Goal: Find specific page/section: Find specific page/section

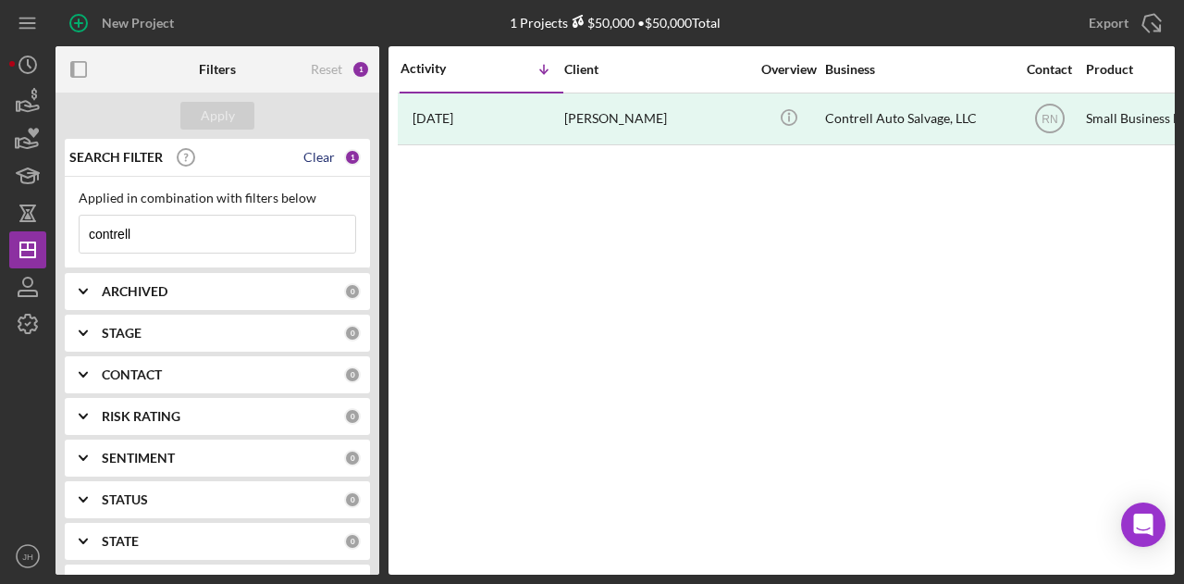
click at [315, 152] on div "Clear" at bounding box center [319, 157] width 31 height 15
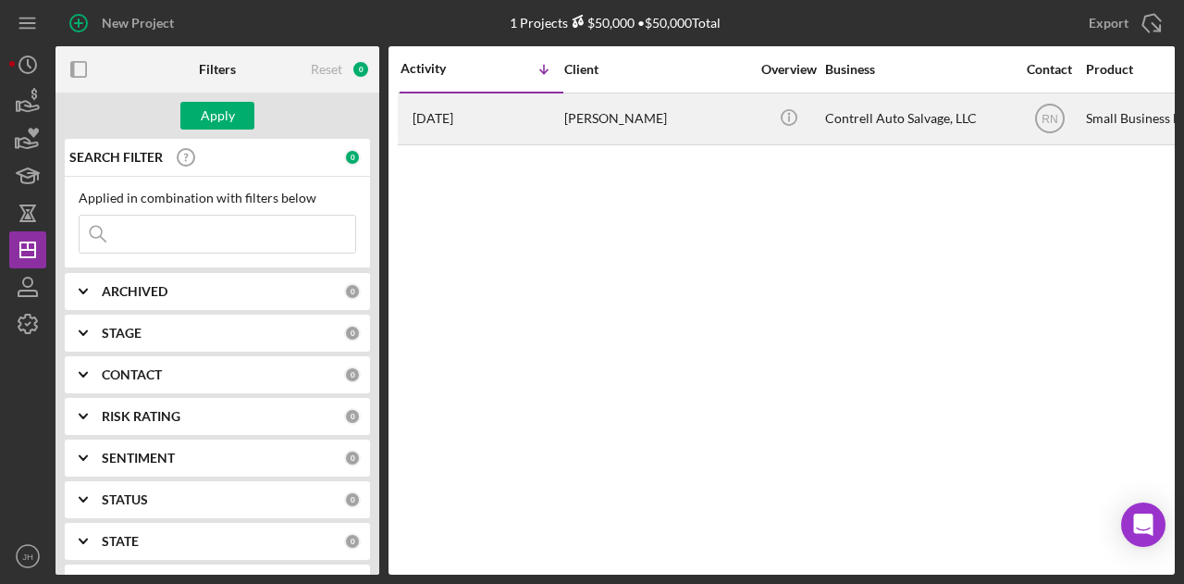
click at [639, 119] on div "[PERSON_NAME]" at bounding box center [656, 118] width 185 height 49
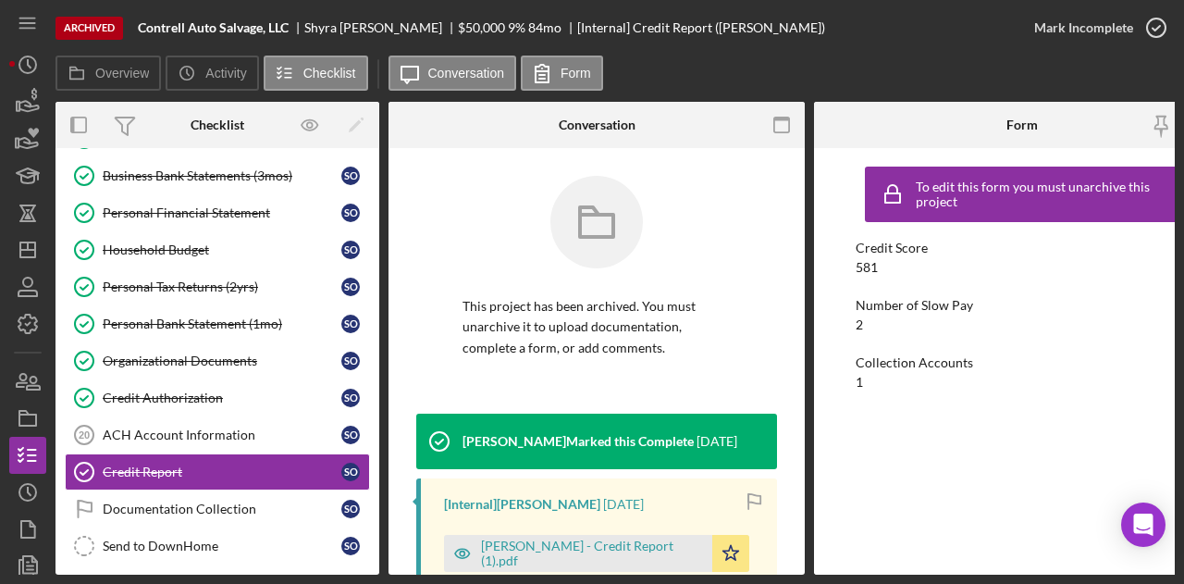
scroll to position [304, 0]
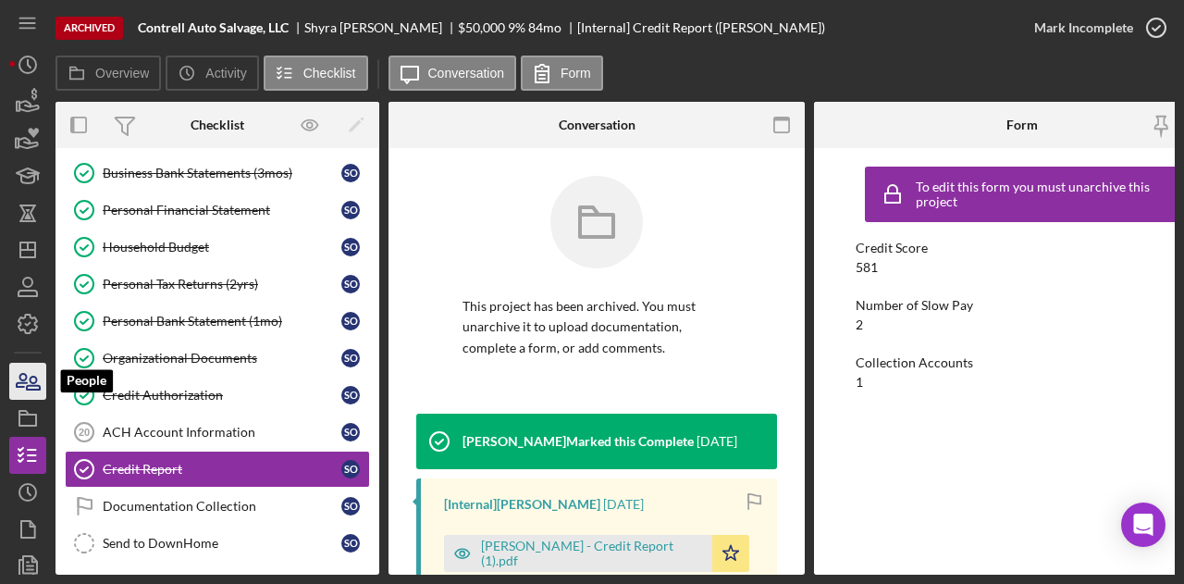
click at [26, 378] on icon "button" at bounding box center [22, 380] width 10 height 13
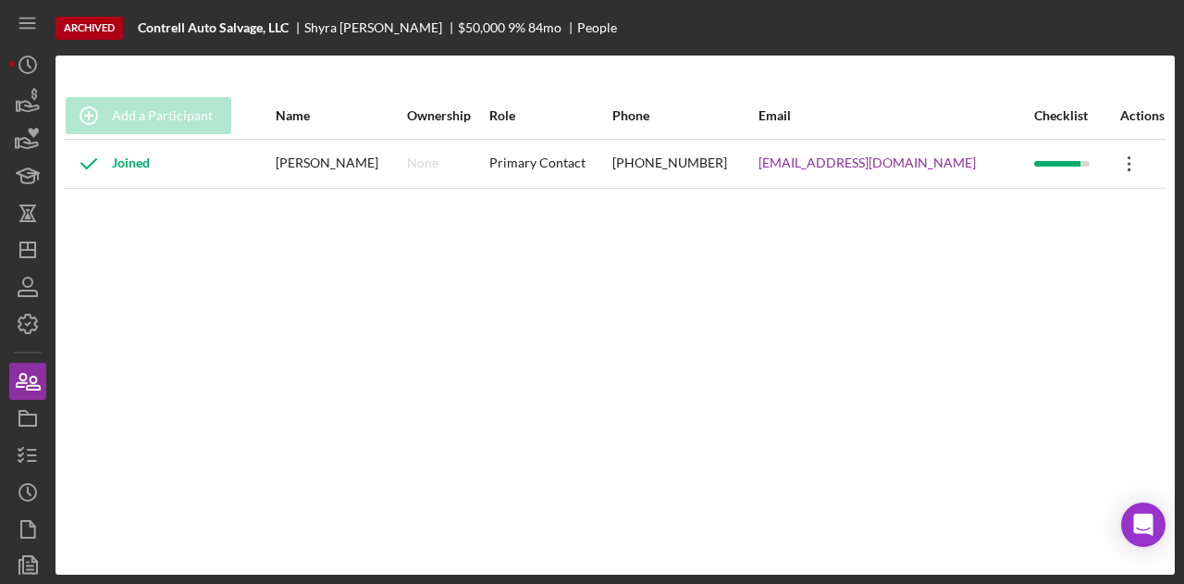
click at [1124, 160] on icon "Icon/Overflow" at bounding box center [1130, 164] width 46 height 46
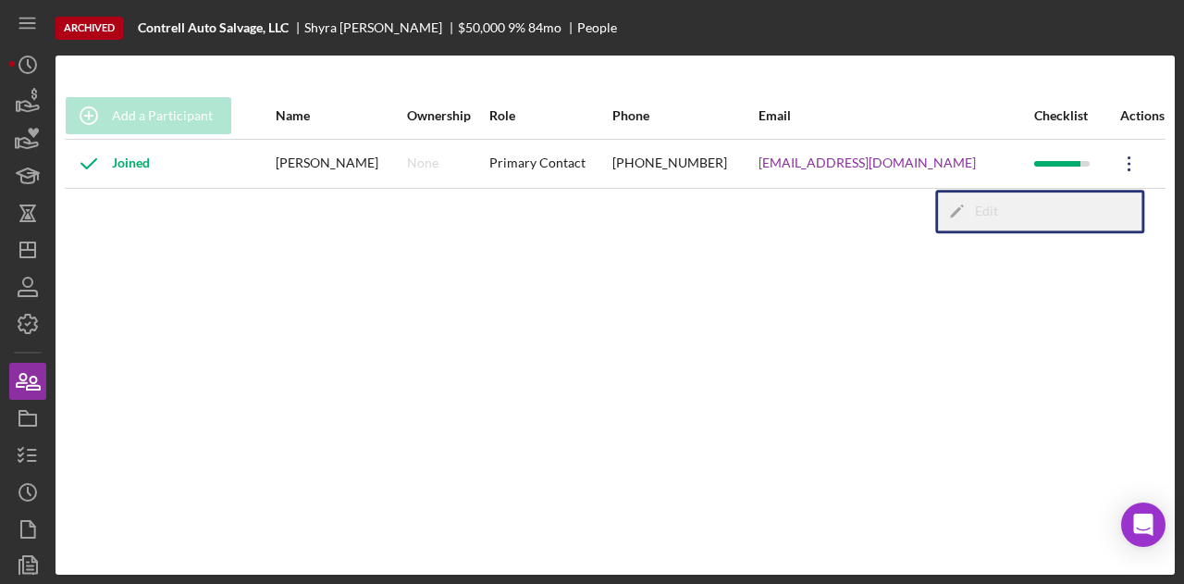
click at [970, 210] on icon "Icon/Edit" at bounding box center [956, 210] width 37 height 37
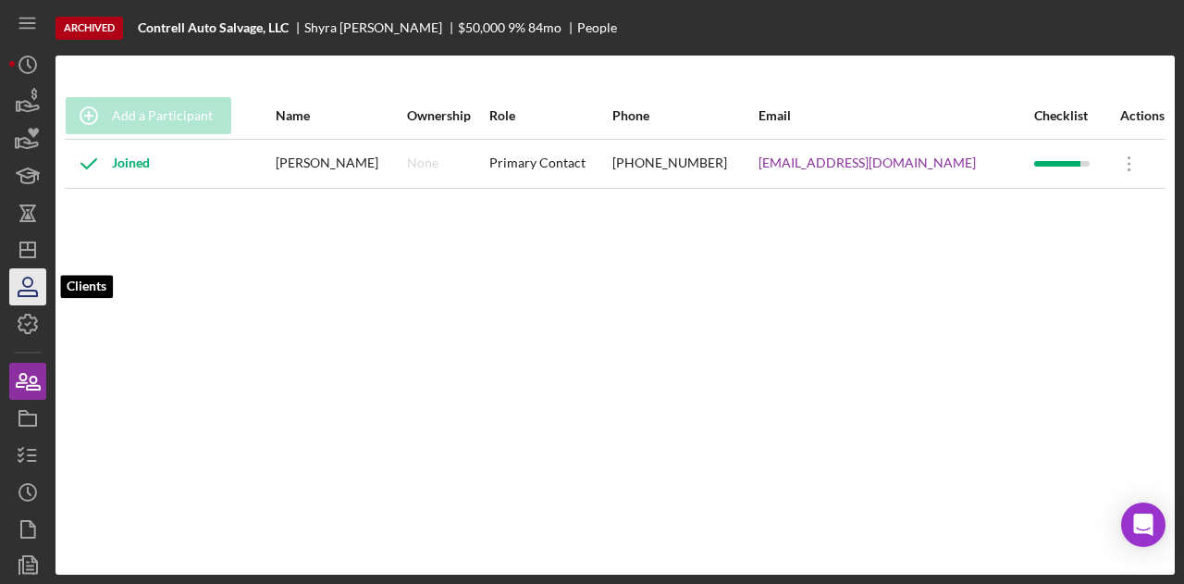
click at [29, 284] on icon "button" at bounding box center [28, 287] width 46 height 46
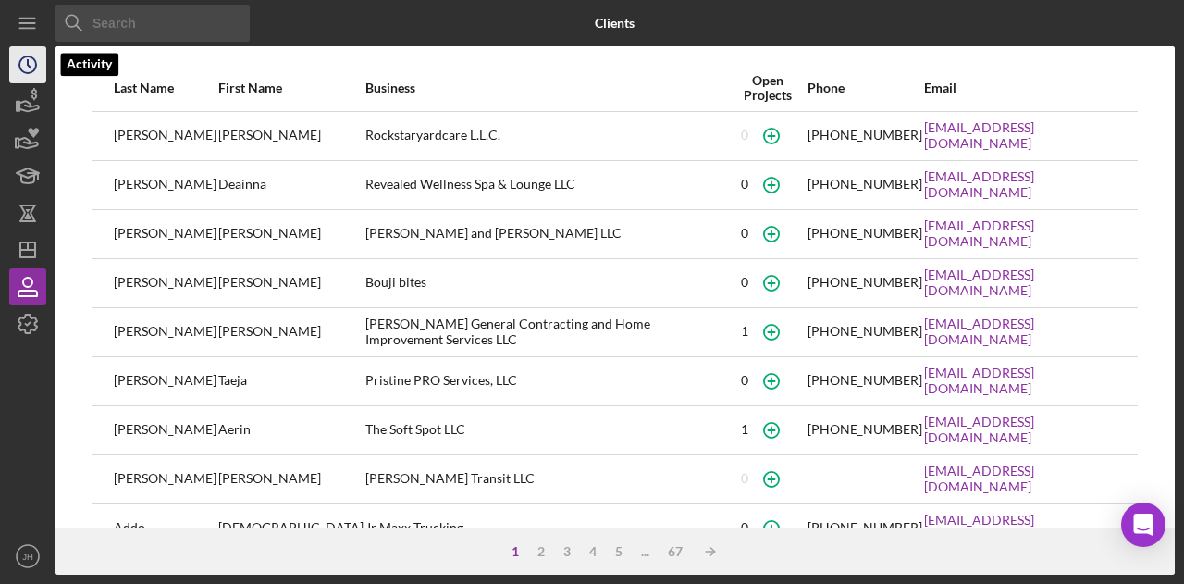
click at [27, 68] on icon "Icon/History" at bounding box center [28, 65] width 46 height 46
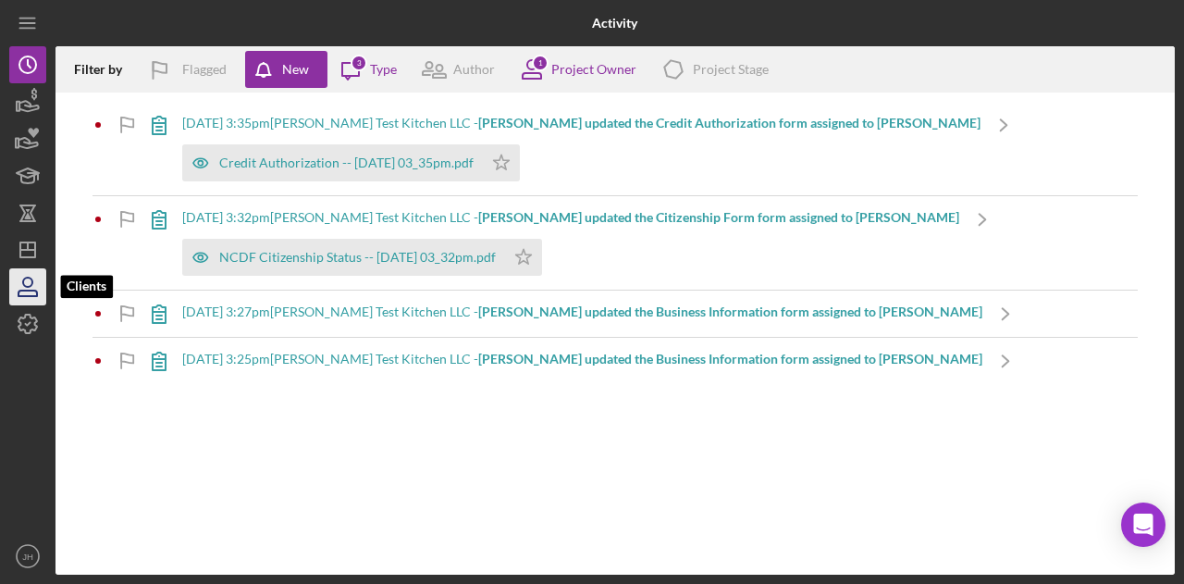
click at [33, 296] on icon "button" at bounding box center [28, 294] width 19 height 6
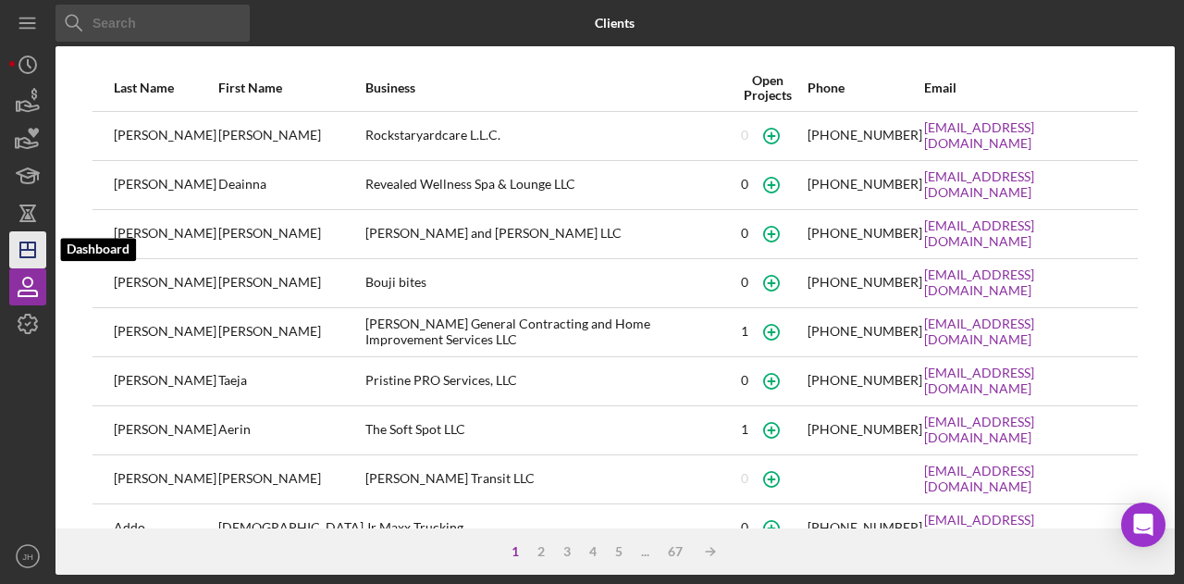
click at [28, 247] on line "button" at bounding box center [28, 245] width 0 height 7
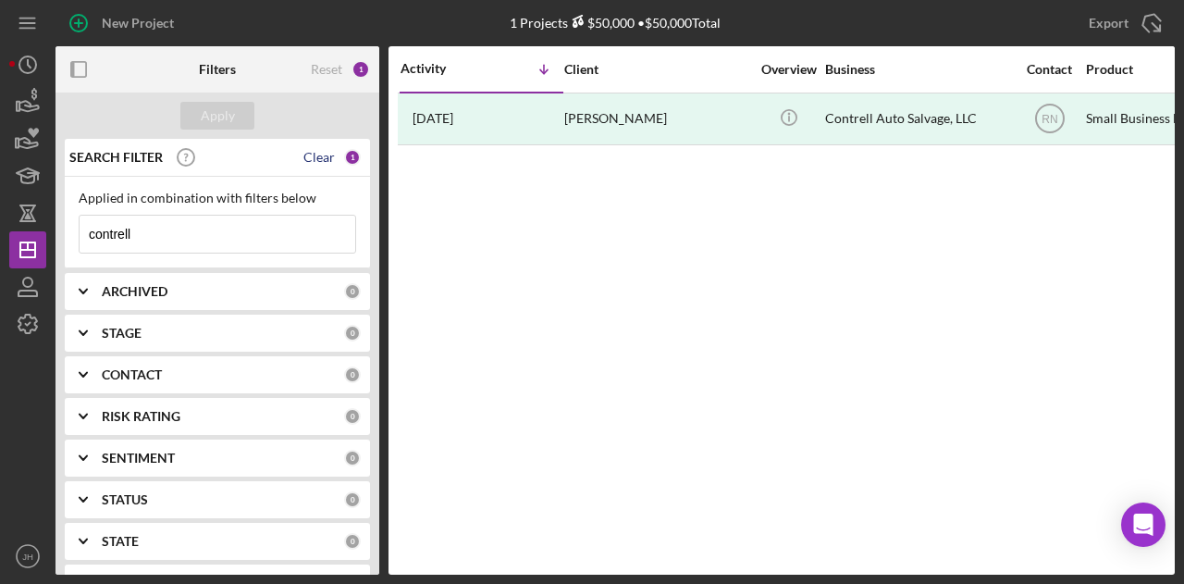
click at [324, 153] on div "Clear" at bounding box center [319, 157] width 31 height 15
click at [228, 111] on div "Apply" at bounding box center [218, 116] width 34 height 28
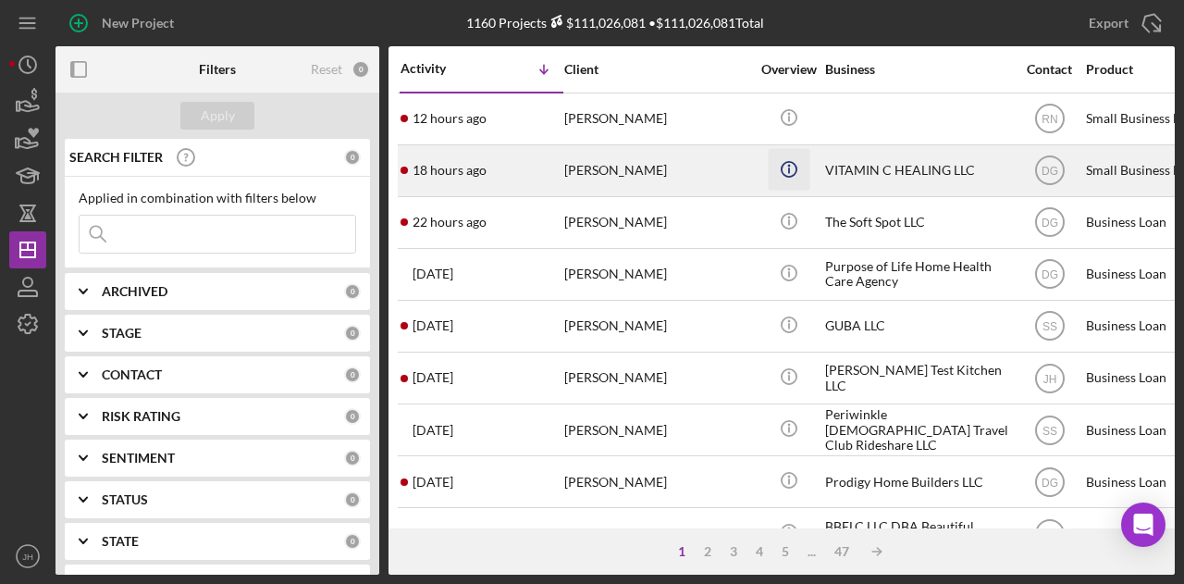
click at [787, 166] on icon "Icon/Info" at bounding box center [789, 169] width 42 height 42
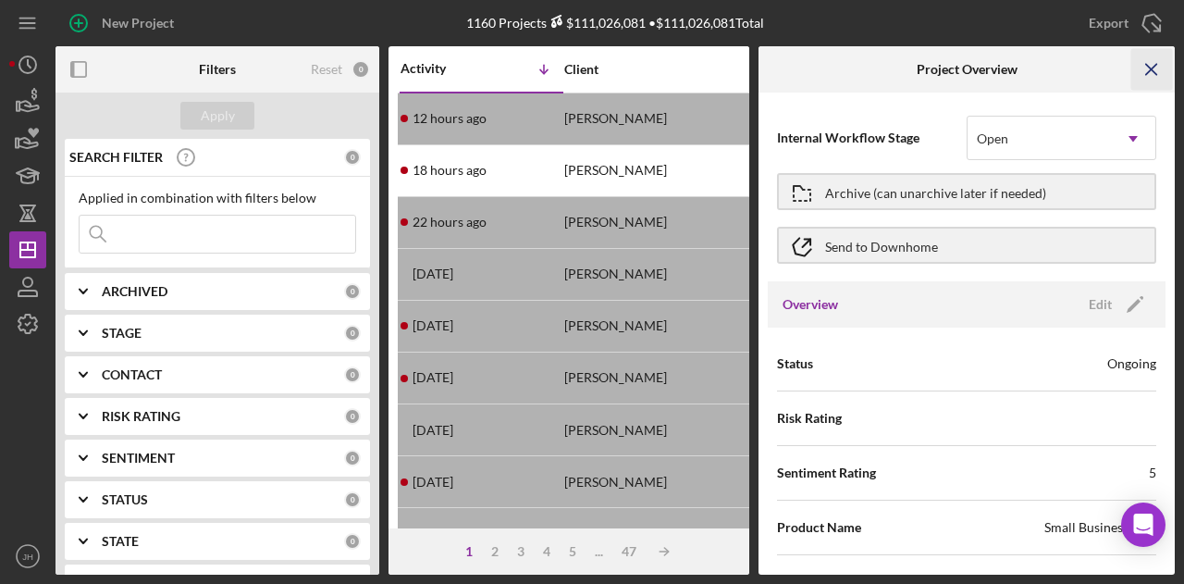
click at [1155, 66] on line "button" at bounding box center [1152, 69] width 10 height 10
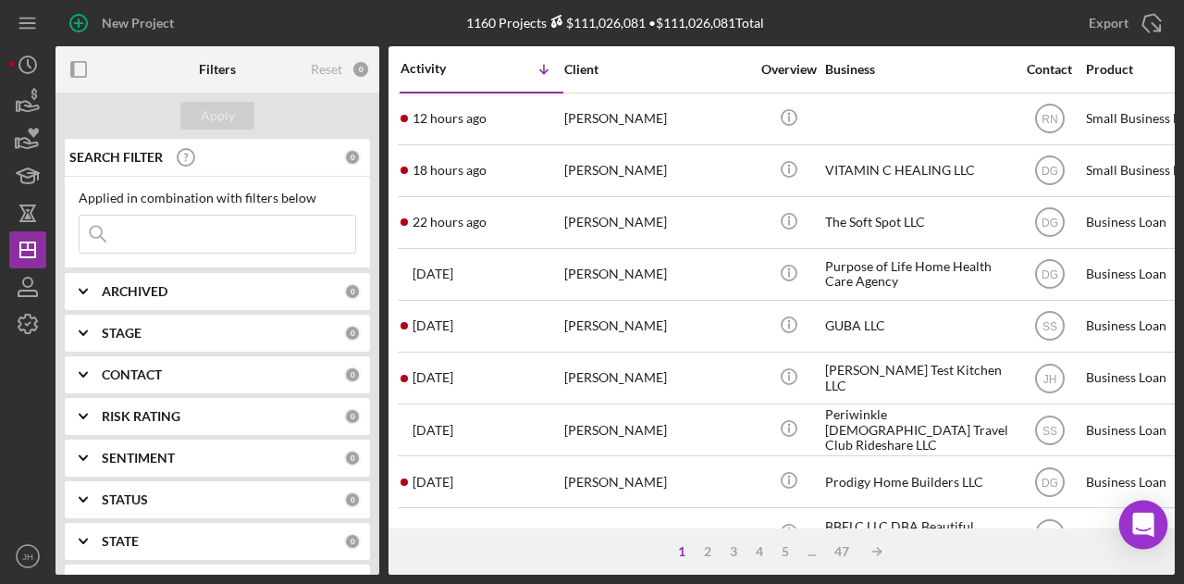
click at [1143, 517] on icon "Open Intercom Messenger" at bounding box center [1143, 525] width 21 height 24
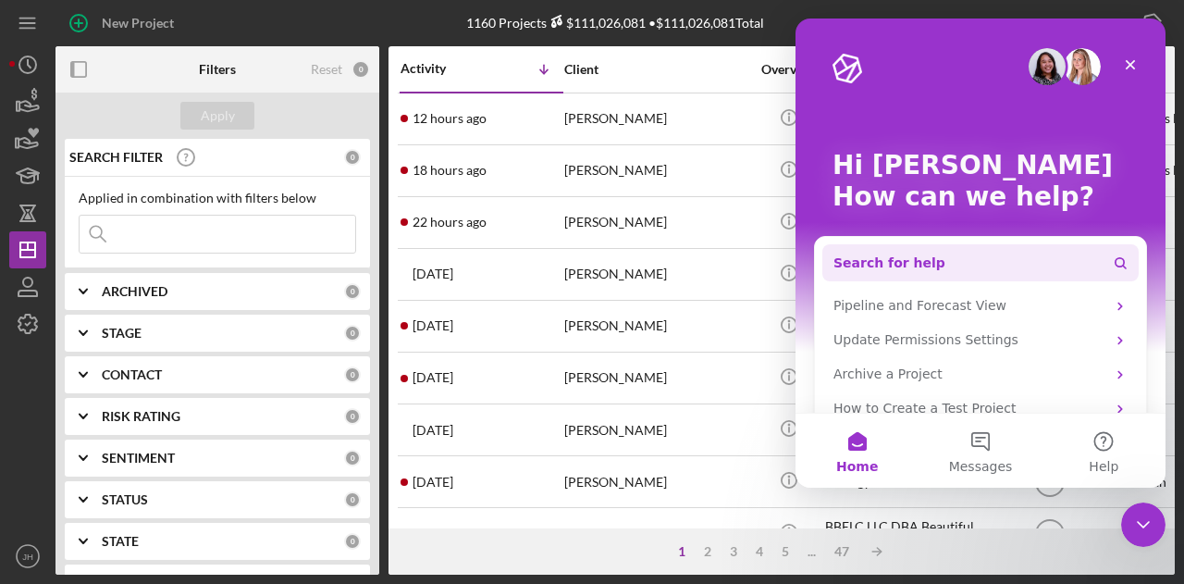
click at [890, 258] on span "Search for help" at bounding box center [890, 263] width 112 height 19
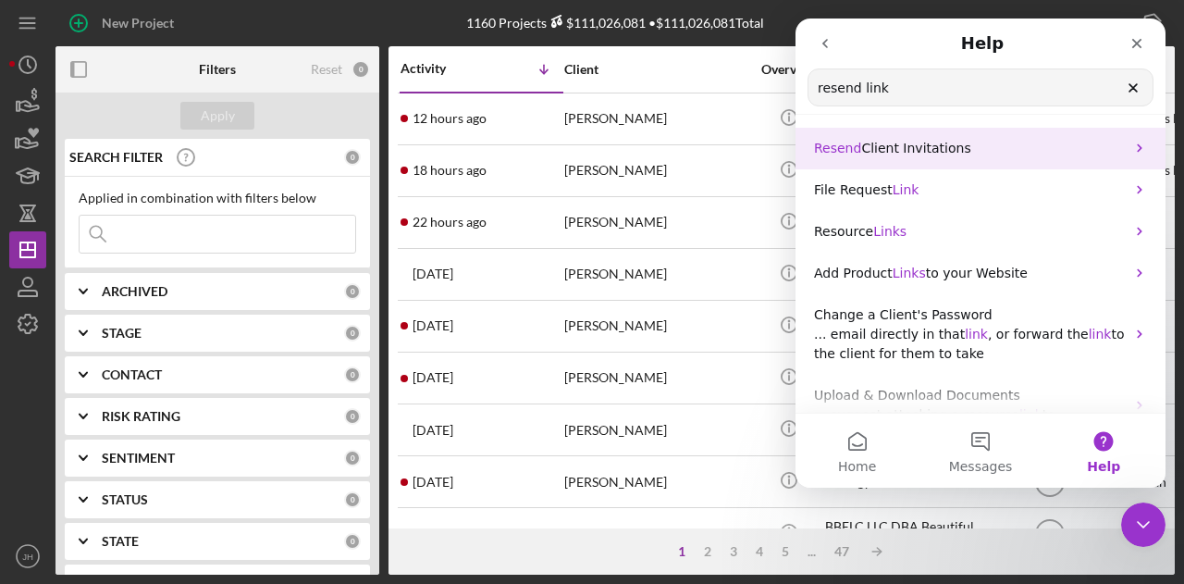
type input "resend link"
click at [974, 147] on p "Resend Client Invitations" at bounding box center [969, 148] width 311 height 19
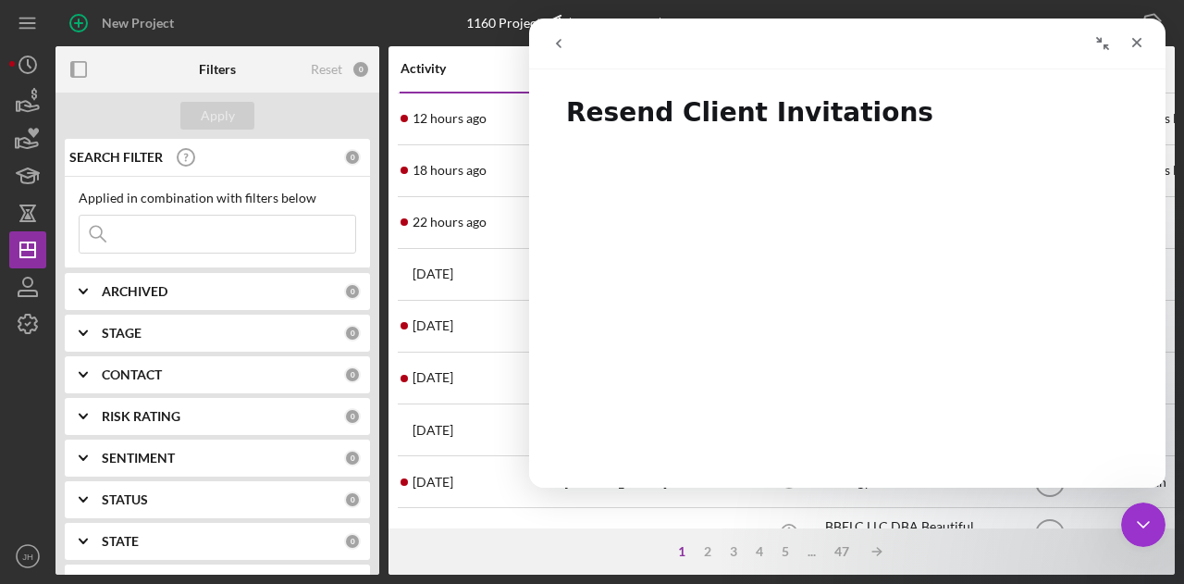
click at [566, 109] on h1 "Resend Client Invitations" at bounding box center [847, 106] width 637 height 56
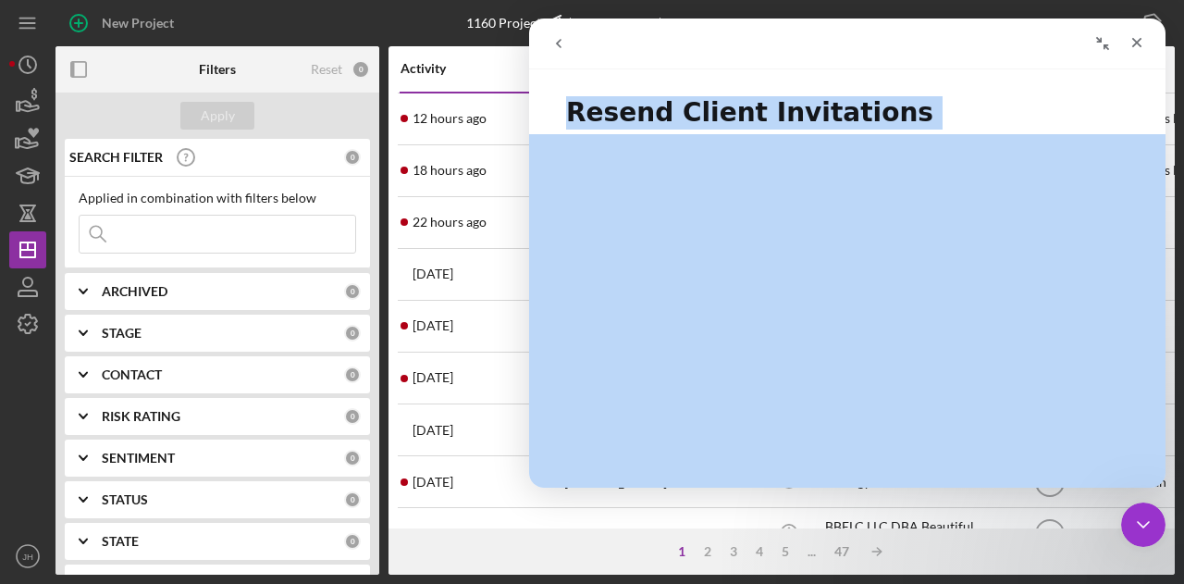
drag, startPoint x: 566, startPoint y: 109, endPoint x: 903, endPoint y: 356, distance: 417.7
click at [903, 356] on div "Resend Client Invitations Did this answer your question? 😞 😐 😃 Open in help cen…" at bounding box center [847, 283] width 637 height 410
click at [1104, 43] on icon "Collapse window" at bounding box center [1103, 43] width 15 height 15
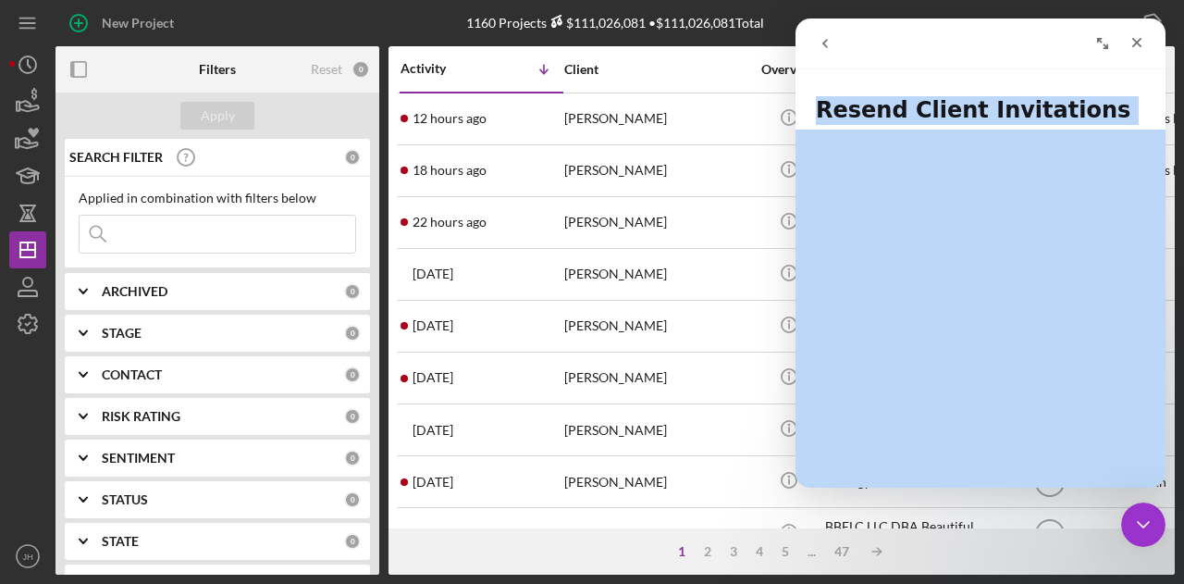
click at [1104, 42] on icon "Expand window" at bounding box center [1103, 43] width 15 height 15
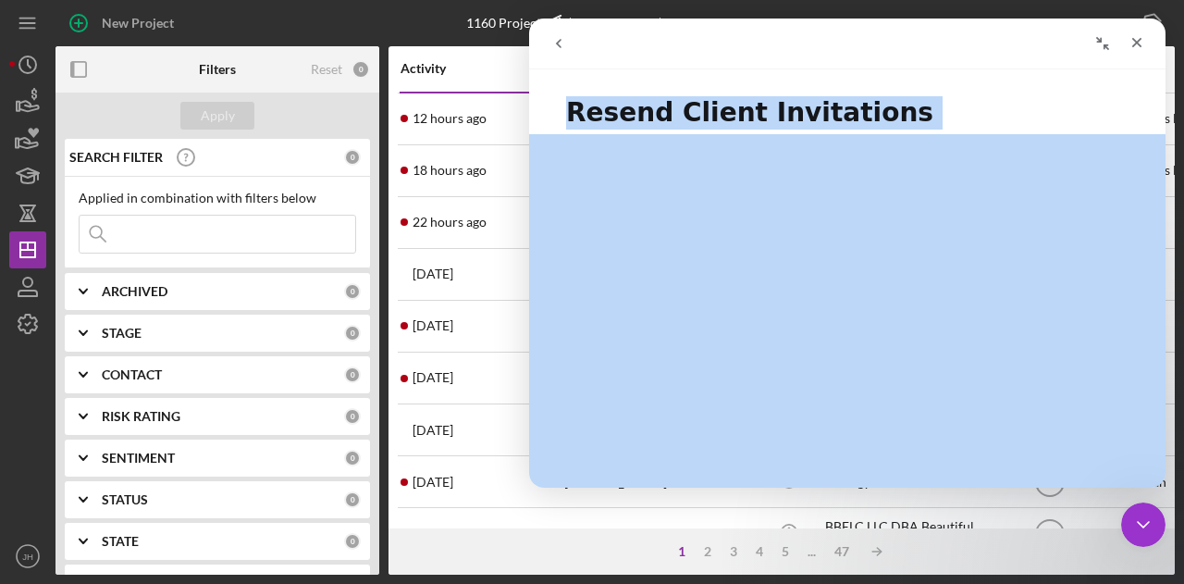
click at [955, 81] on h1 "Resend Client Invitations" at bounding box center [847, 106] width 637 height 56
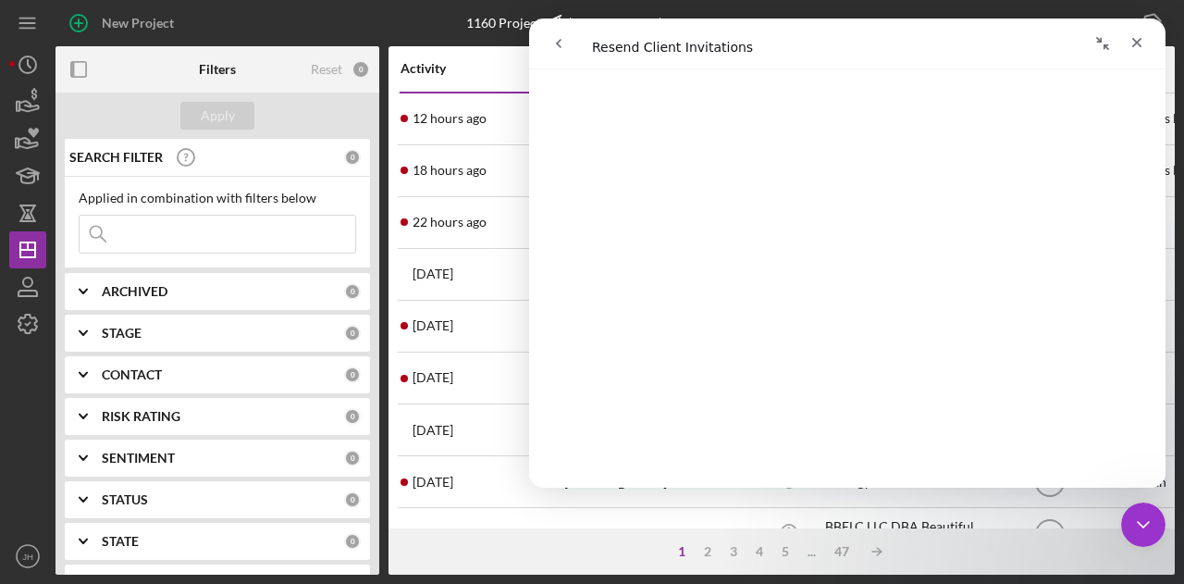
scroll to position [93, 0]
click at [1138, 43] on icon "Close" at bounding box center [1138, 43] width 10 height 10
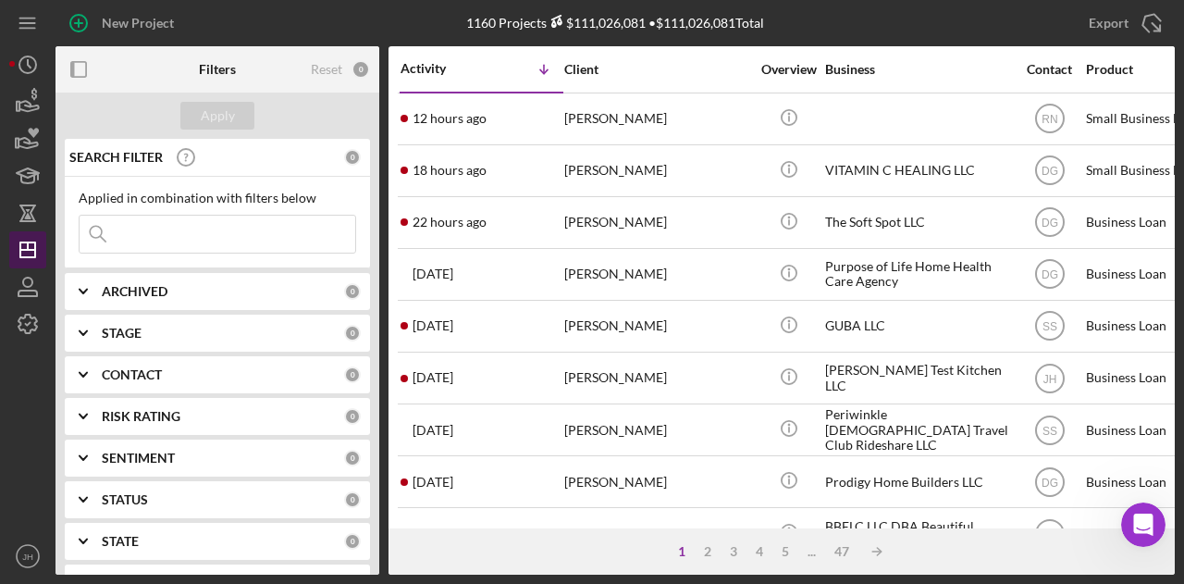
scroll to position [278, 0]
click at [153, 238] on input at bounding box center [218, 234] width 276 height 37
type input "annex"
click at [219, 112] on div "Apply" at bounding box center [218, 116] width 34 height 28
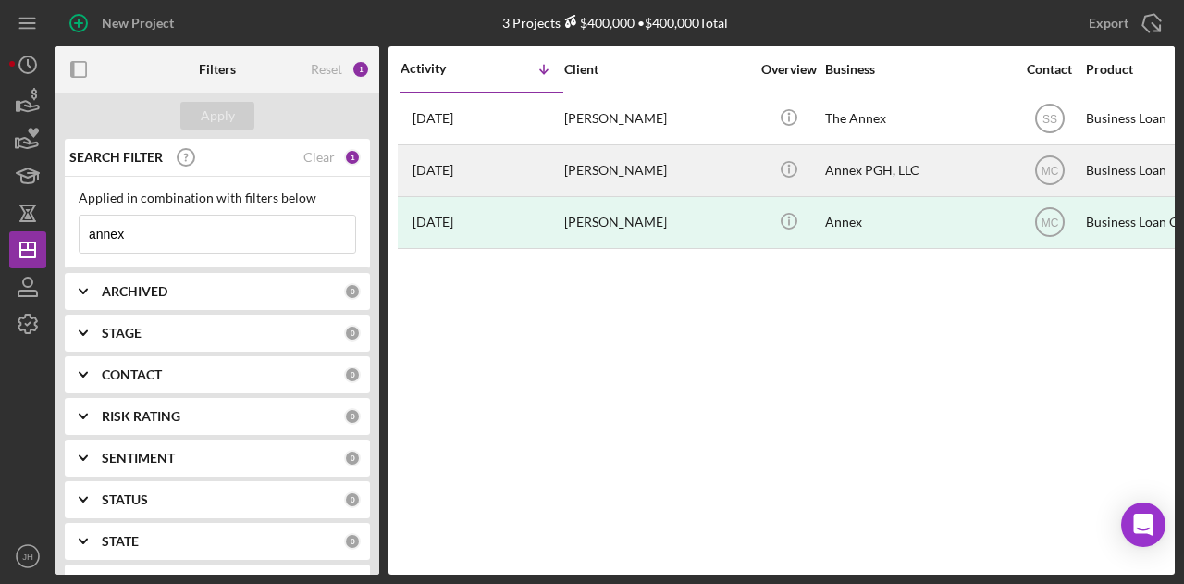
click at [583, 172] on div "Jason Farahi" at bounding box center [656, 170] width 185 height 49
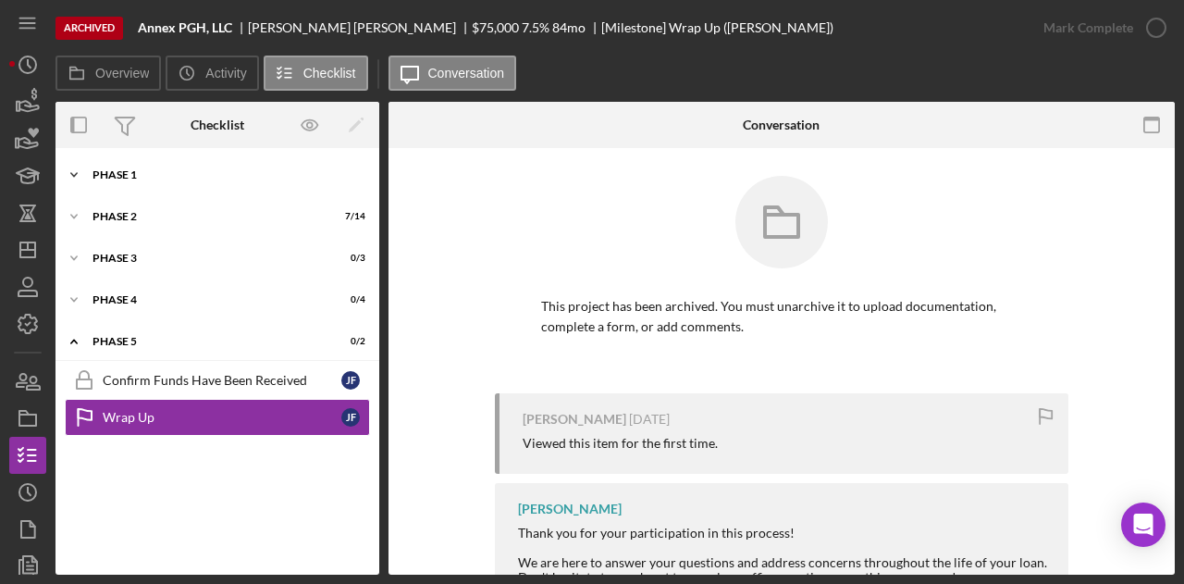
click at [72, 179] on icon "Icon/Expander" at bounding box center [74, 174] width 37 height 37
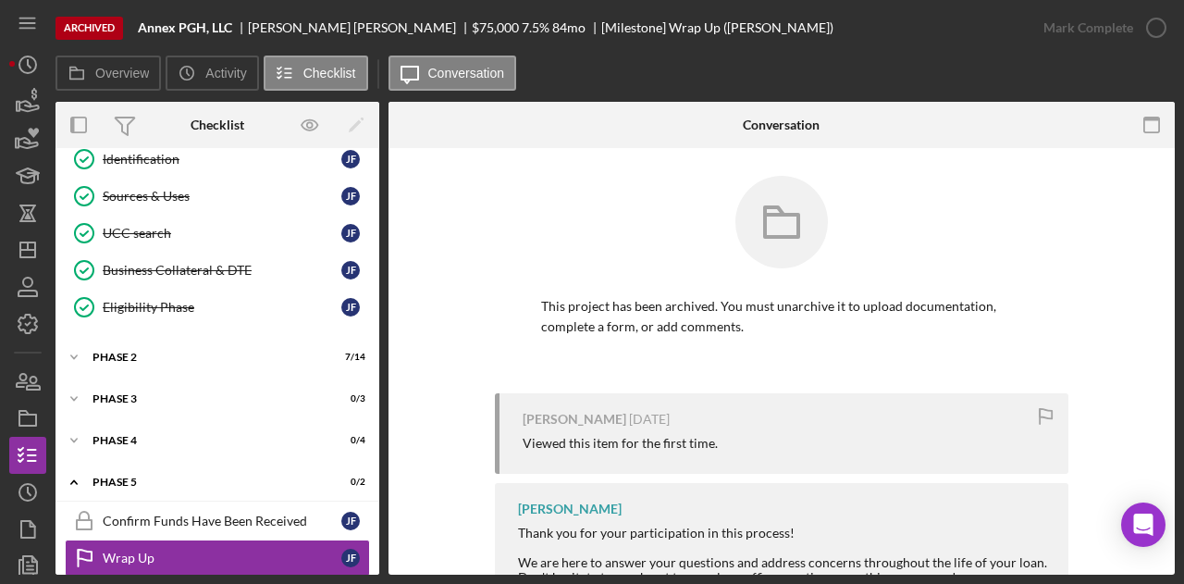
scroll to position [215, 0]
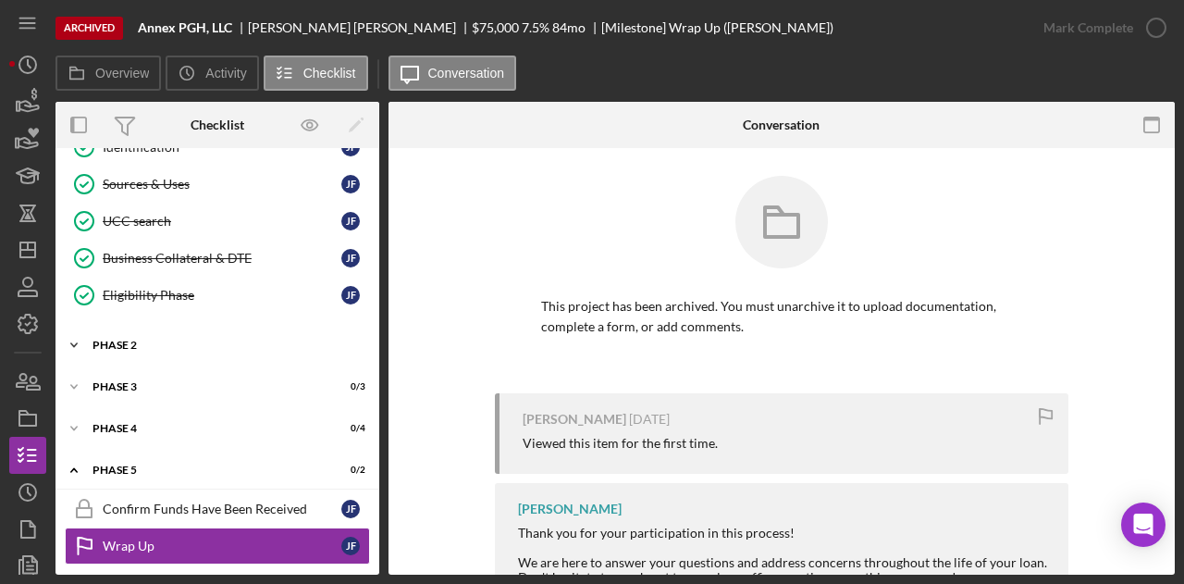
click at [71, 339] on icon "Icon/Expander" at bounding box center [74, 345] width 37 height 37
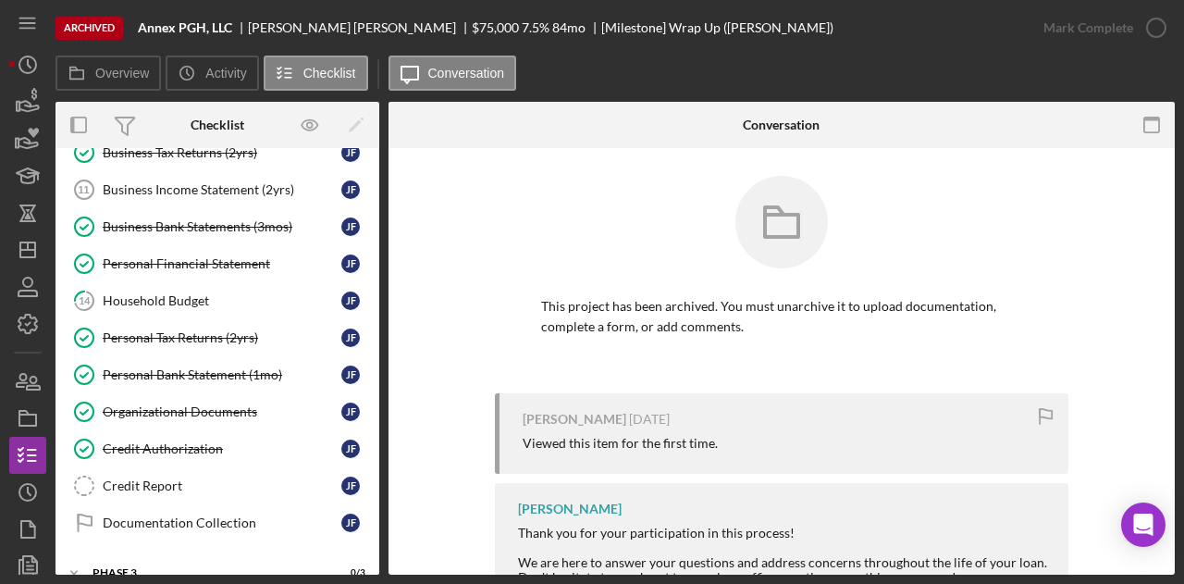
scroll to position [585, 0]
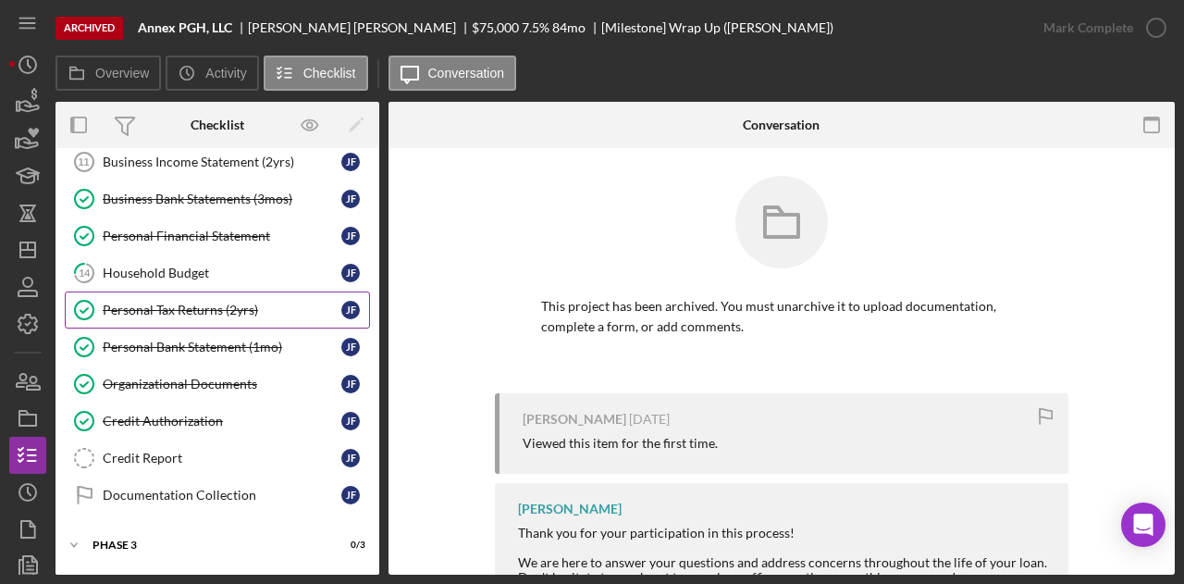
click at [175, 303] on div "Personal Tax Returns (2yrs)" at bounding box center [222, 310] width 239 height 15
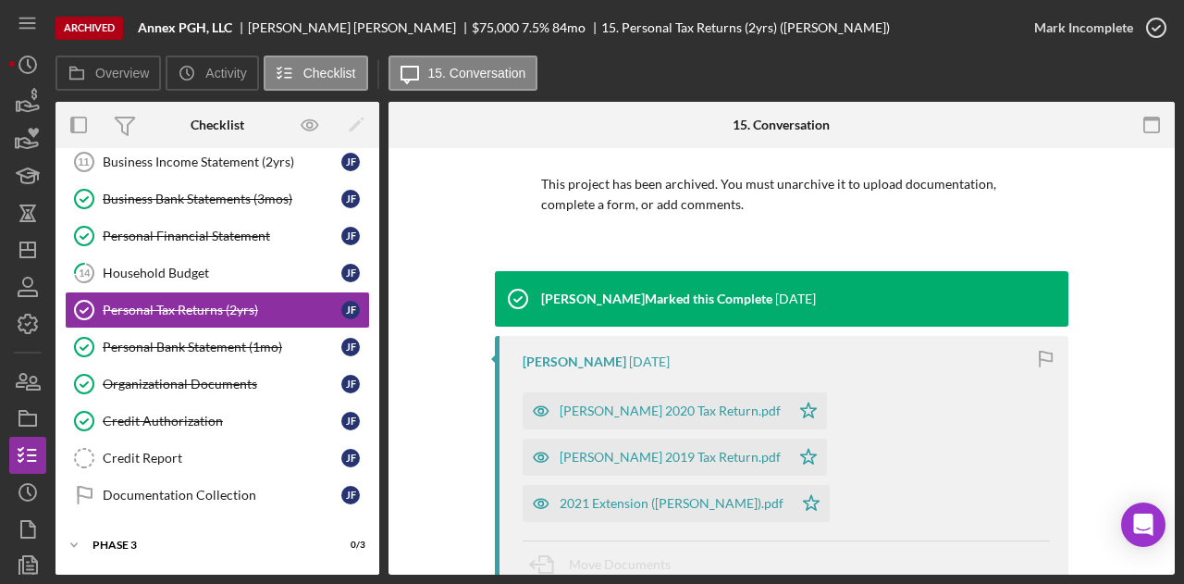
scroll to position [278, 0]
